Goal: Information Seeking & Learning: Learn about a topic

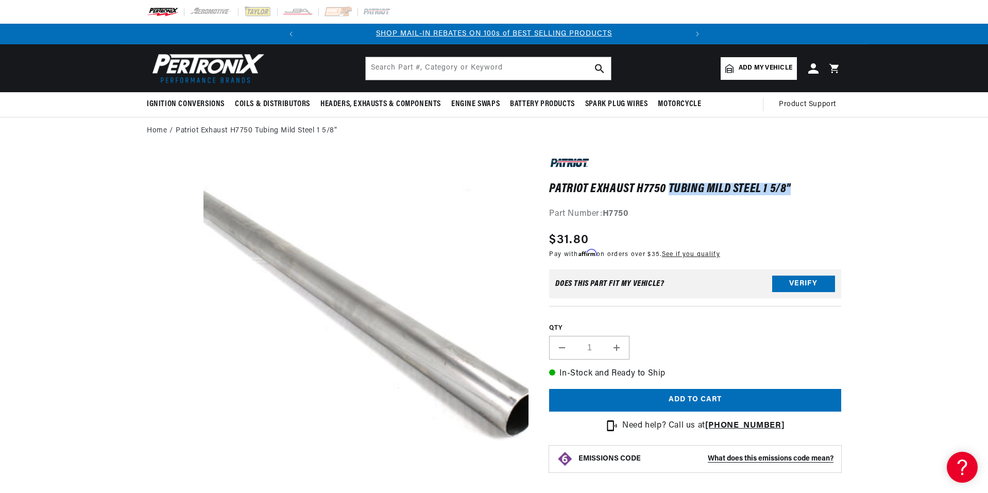
drag, startPoint x: 669, startPoint y: 187, endPoint x: 802, endPoint y: 190, distance: 133.0
click at [802, 190] on h1 "Patriot Exhaust H7750 Tubing Mild Steel 1 5/8"" at bounding box center [695, 189] width 292 height 10
copy h1 "Tubing Mild Steel 1 5/8""
click at [379, 70] on input "text" at bounding box center [488, 68] width 245 height 23
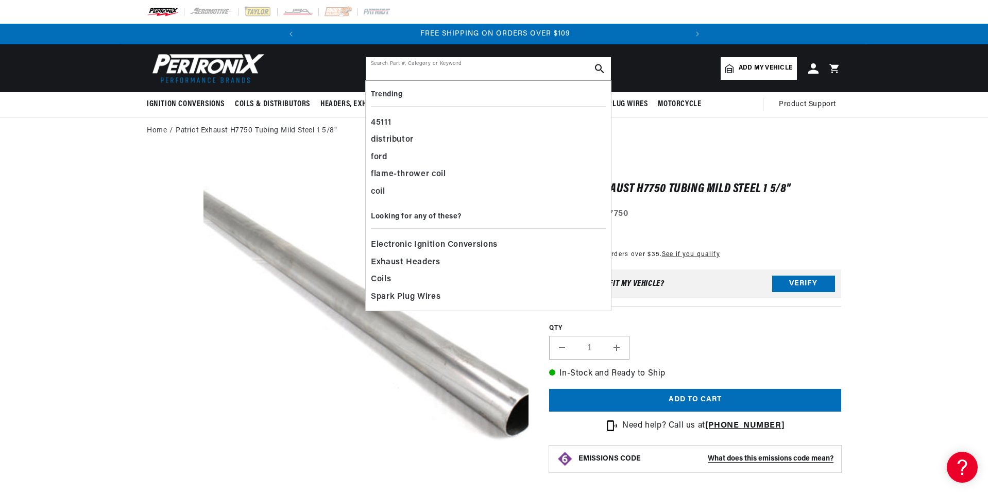
paste input "Tubing Mild Steel 1 5/8""
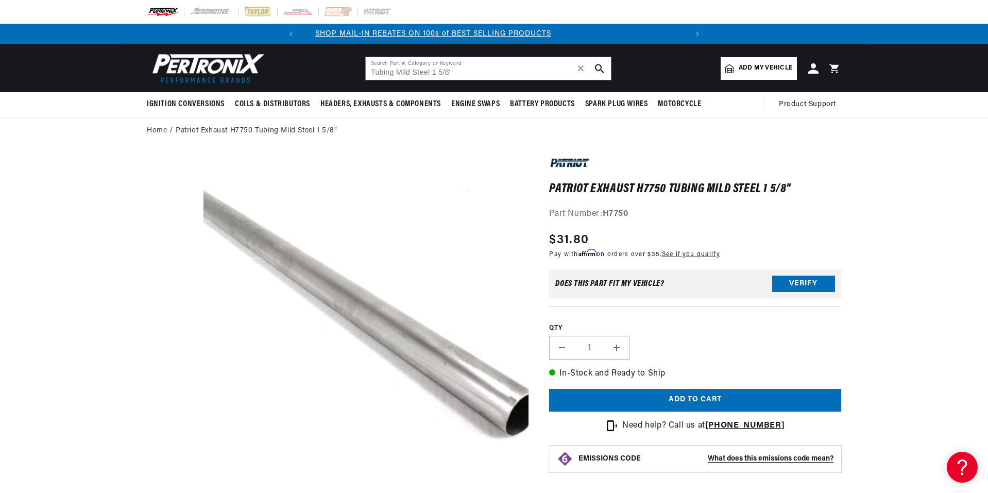
scroll to position [0, 0]
click at [464, 73] on input "Tubing Mild Steel 1 5/8"" at bounding box center [488, 68] width 245 height 23
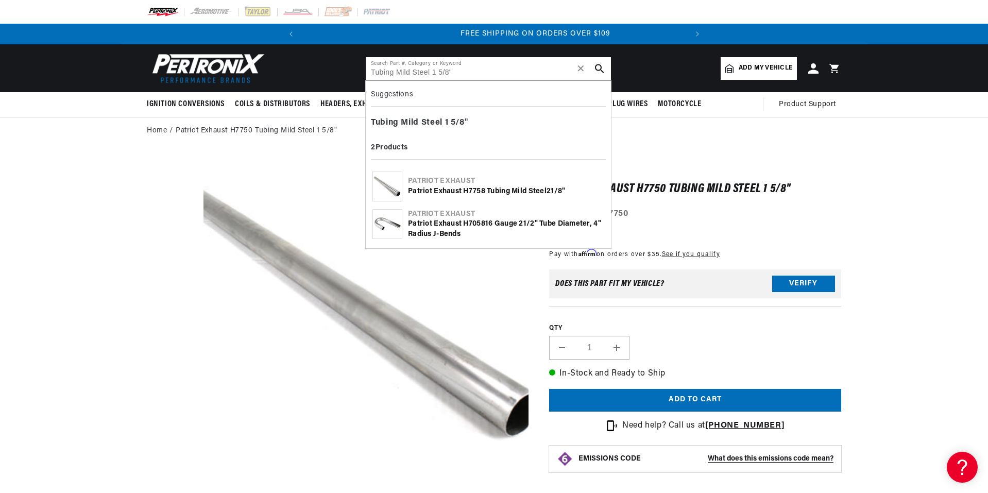
scroll to position [0, 385]
click at [465, 71] on input "Tubing Mild Steel 1 5/8"" at bounding box center [488, 68] width 245 height 23
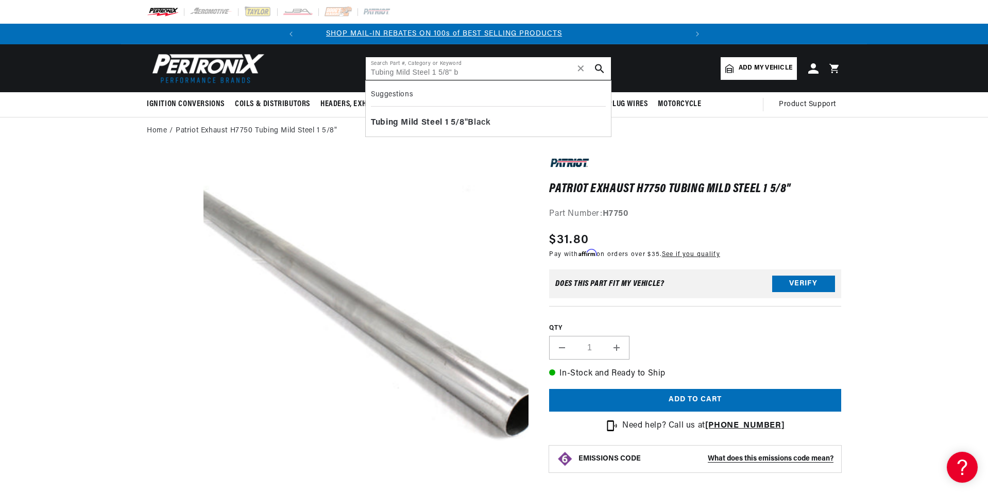
scroll to position [0, 0]
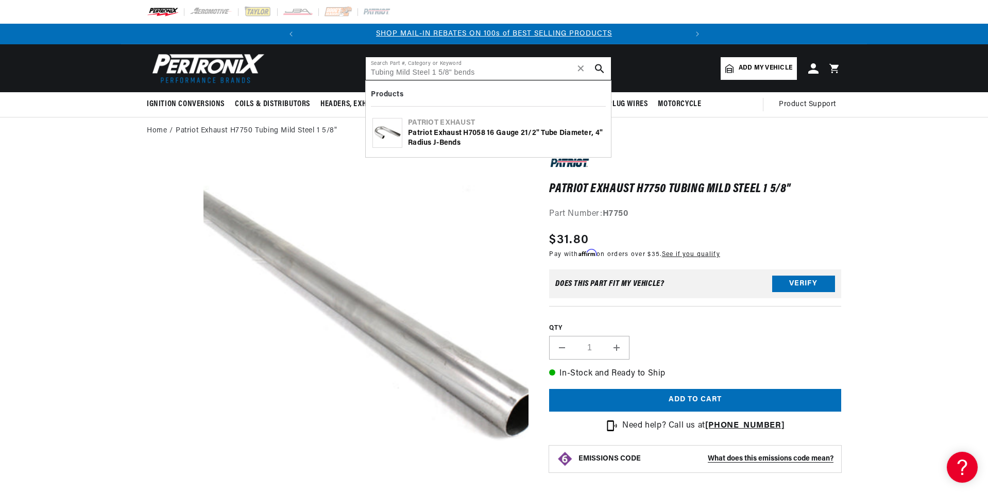
type input "Tubing Mild Steel 1 5/8" bends"
click at [602, 68] on icon "search button" at bounding box center [599, 68] width 9 height 9
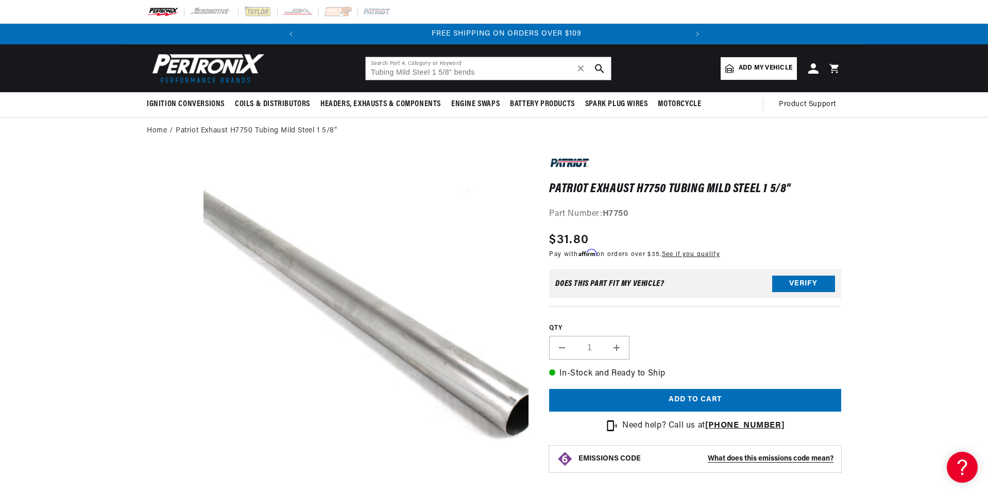
scroll to position [0, 385]
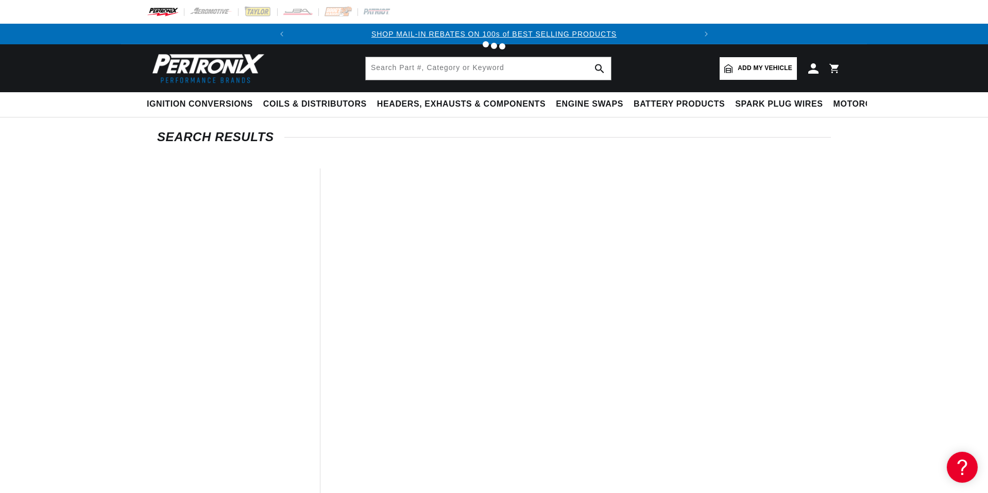
type input "Tubing Mild Steel 1 5/8" bends"
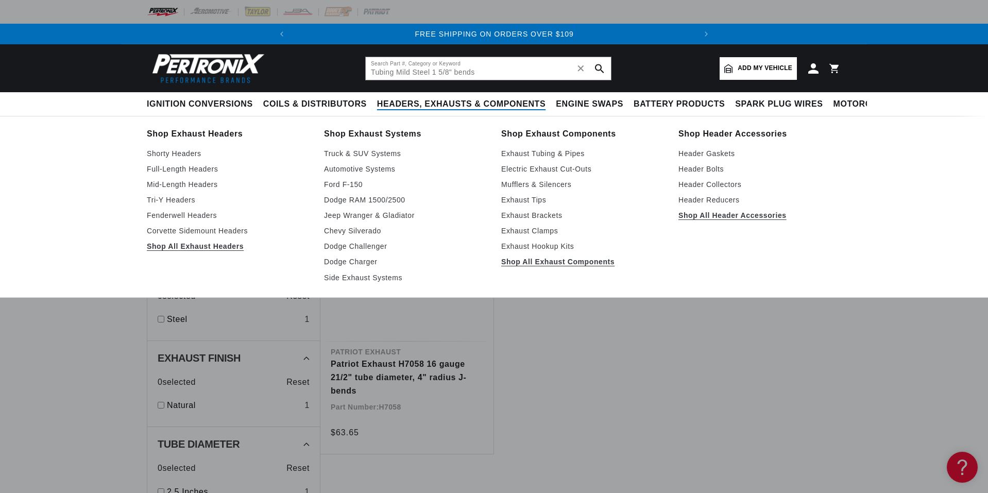
click at [452, 104] on span "Headers, Exhausts & Components" at bounding box center [461, 104] width 169 height 11
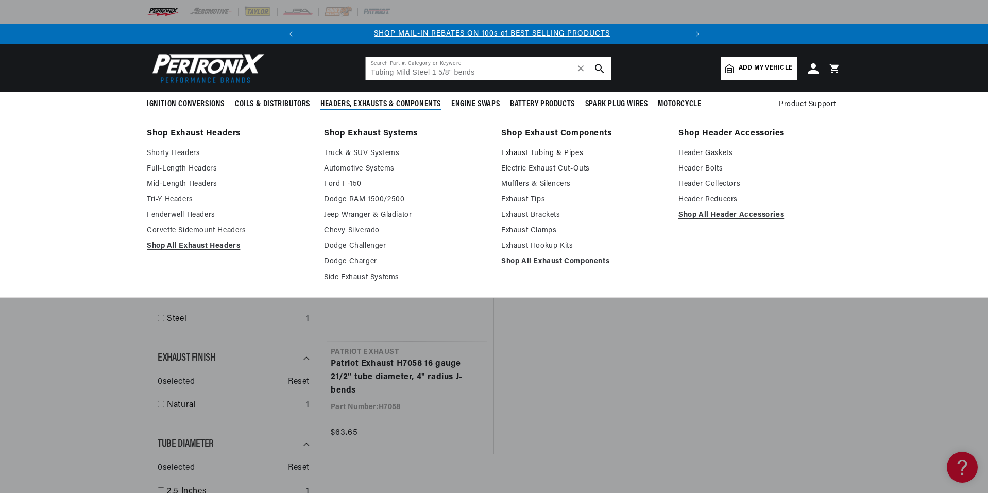
click at [527, 153] on link "Exhaust Tubing & Pipes" at bounding box center [582, 153] width 163 height 12
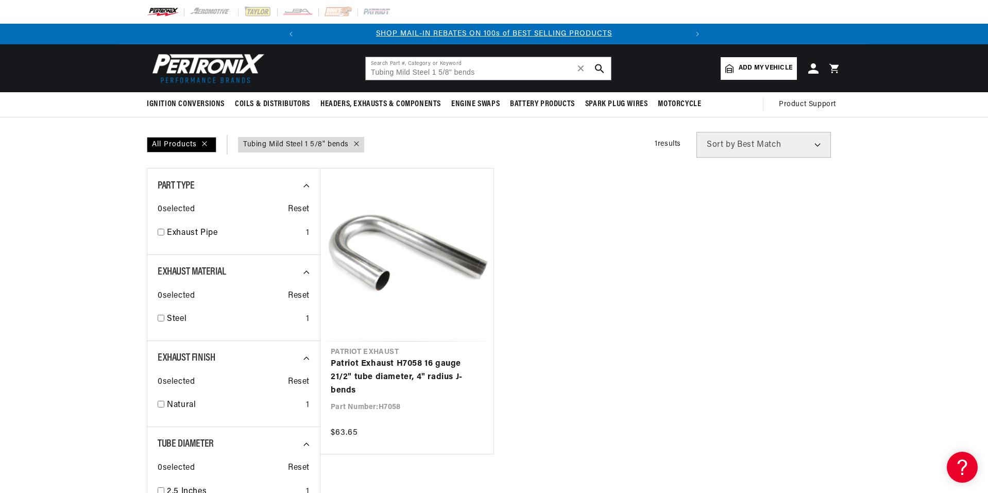
scroll to position [0, 385]
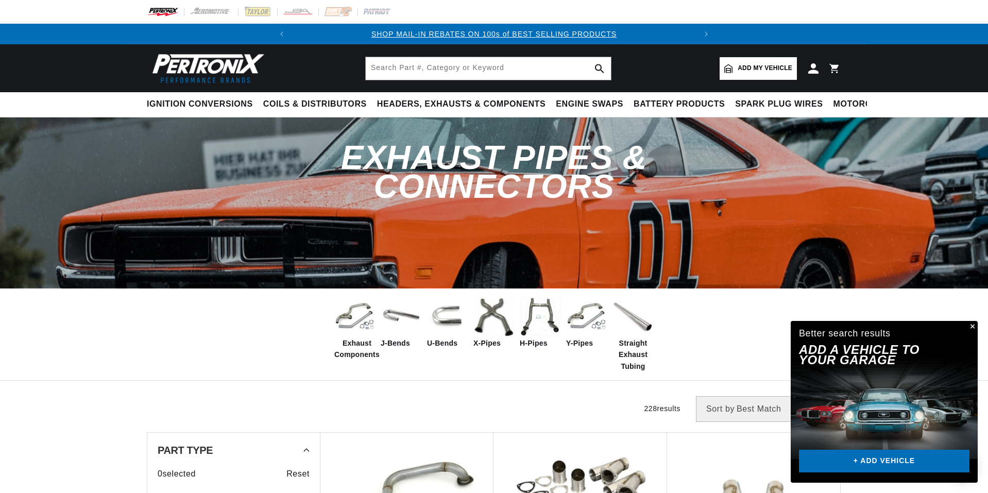
click at [975, 325] on button "Close" at bounding box center [972, 327] width 12 height 12
